Goal: Register for event/course

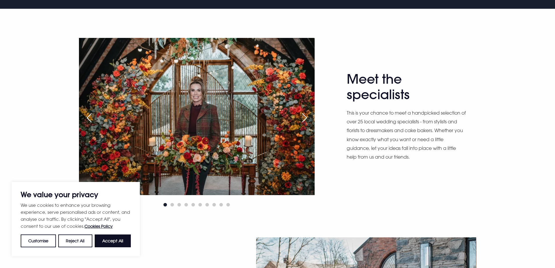
scroll to position [379, 0]
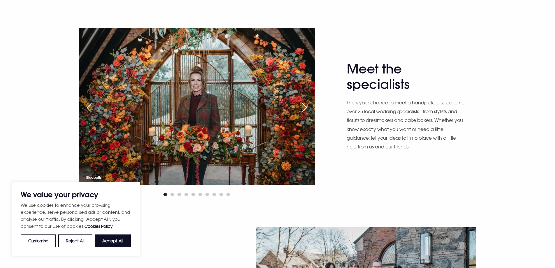
click at [307, 108] on div "Next slide" at bounding box center [304, 107] width 15 height 13
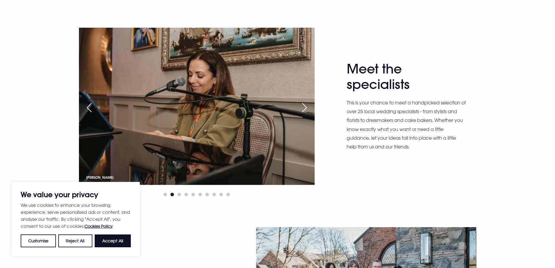
click at [307, 108] on div "Next slide" at bounding box center [304, 107] width 15 height 13
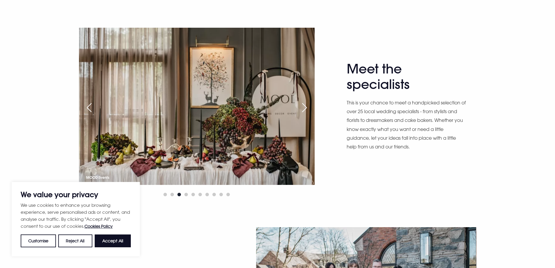
click at [307, 108] on div "Next slide" at bounding box center [304, 107] width 15 height 13
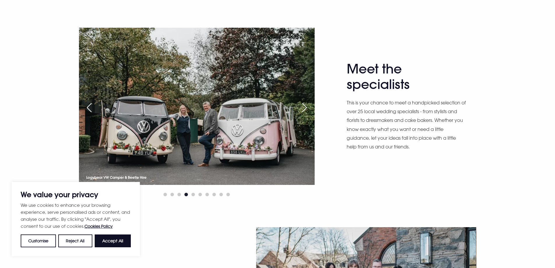
click at [307, 108] on div "Next slide" at bounding box center [304, 107] width 15 height 13
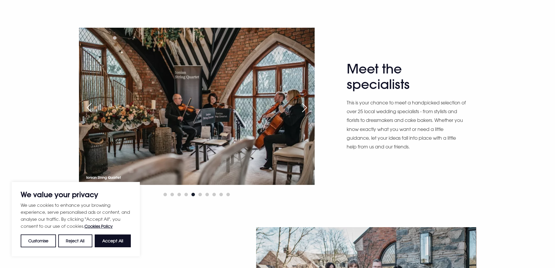
click at [307, 108] on div "Next slide" at bounding box center [304, 107] width 15 height 13
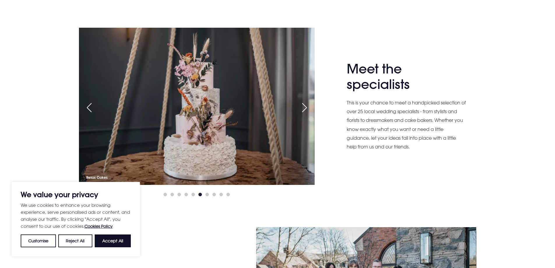
click at [307, 108] on div "Next slide" at bounding box center [304, 107] width 15 height 13
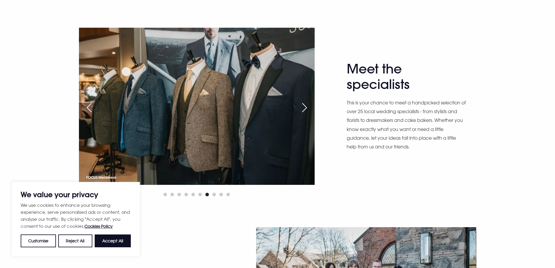
click at [307, 108] on div "Next slide" at bounding box center [304, 107] width 15 height 13
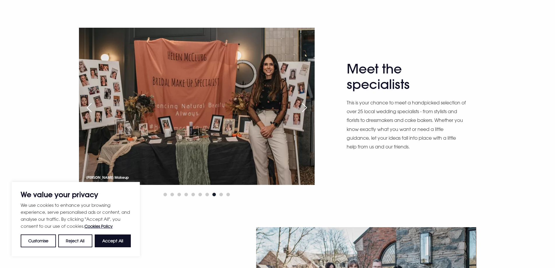
click at [307, 108] on div "Next slide" at bounding box center [304, 107] width 15 height 13
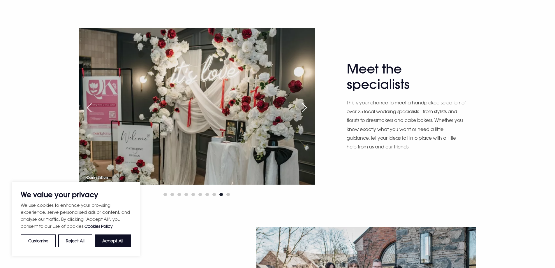
click at [307, 108] on div "Next slide" at bounding box center [304, 107] width 15 height 13
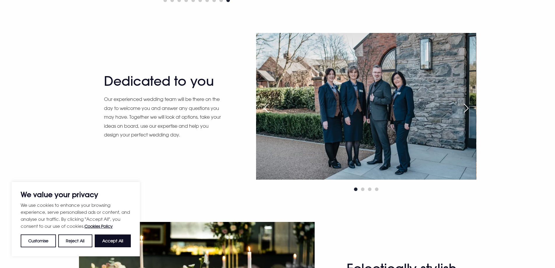
scroll to position [582, 0]
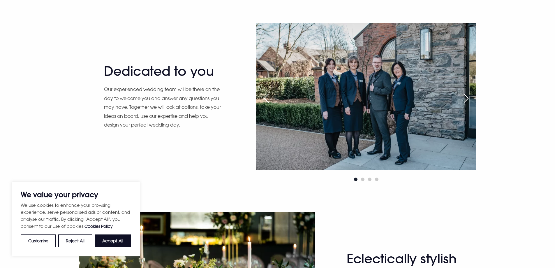
click at [466, 97] on div "Next slide" at bounding box center [466, 98] width 15 height 13
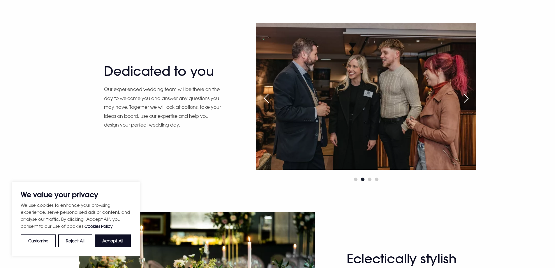
click at [466, 97] on div "Next slide" at bounding box center [466, 98] width 15 height 13
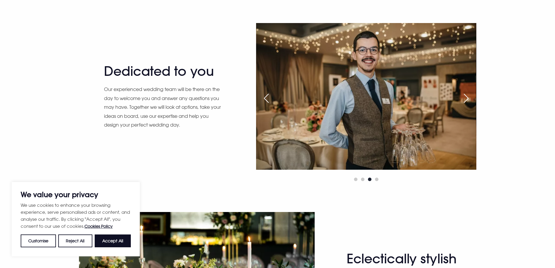
click at [466, 97] on div "Next slide" at bounding box center [466, 98] width 15 height 13
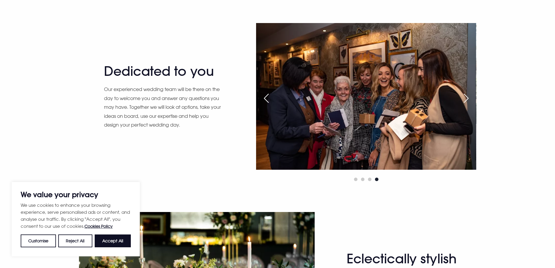
click at [466, 97] on div "Next slide" at bounding box center [466, 98] width 15 height 13
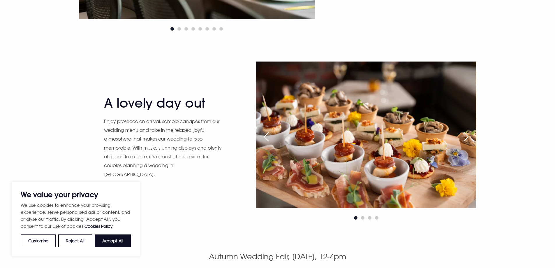
scroll to position [1048, 0]
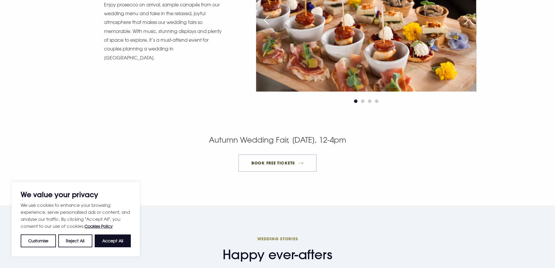
click at [282, 164] on link "BOOK FREE TICKETS" at bounding box center [277, 162] width 79 height 17
